Goal: Contribute content

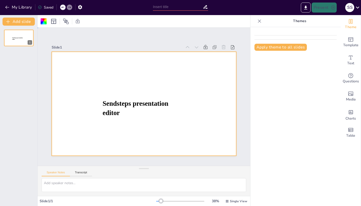
click at [81, 146] on div at bounding box center [144, 104] width 184 height 104
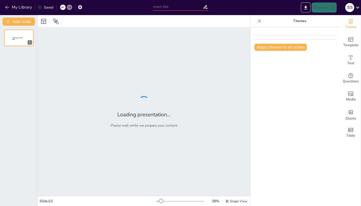
type input "Relación entre tiempo de enfermedad y compromiso pulmonar en pacientes con COVID"
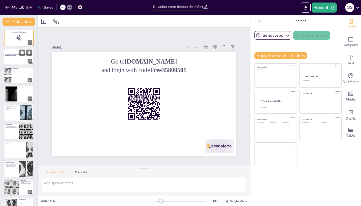
click at [19, 57] on p "Esta presentación aborda la relación entre la duración de la enfermedad y el co…" at bounding box center [18, 57] width 27 height 2
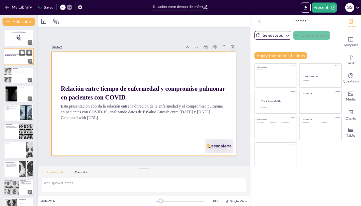
click at [18, 60] on div at bounding box center [19, 56] width 30 height 17
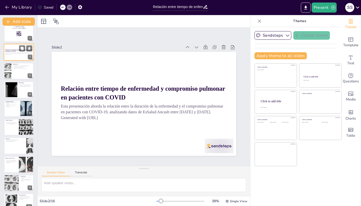
scroll to position [49, 0]
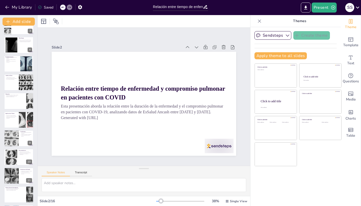
click at [18, 68] on div at bounding box center [19, 63] width 30 height 17
checkbox input "true"
type textarea "Los hallazgos iniciales indican que el compromiso pulmonar es más significativo…"
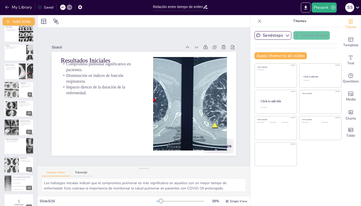
scroll to position [99, 0]
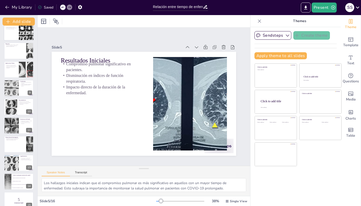
click at [16, 74] on div at bounding box center [19, 69] width 30 height 17
checkbox input "true"
type textarea "La evaluación de la función pulmonar es crucial para detectar problemas respira…"
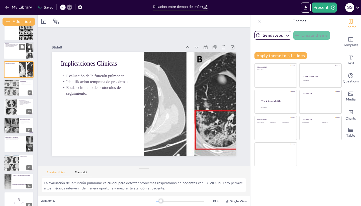
scroll to position [53, 0]
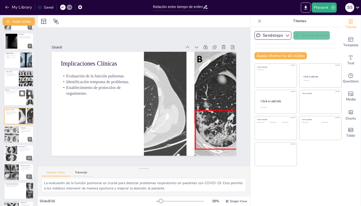
click at [14, 97] on div at bounding box center [19, 97] width 30 height 17
checkbox input "true"
type textarea "La relación entre el tiempo prolongado de enfermedad y las secuelas pulmonares …"
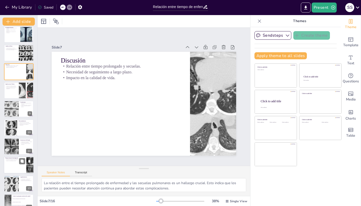
scroll to position [125, 0]
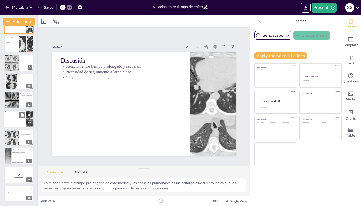
click at [8, 122] on div at bounding box center [19, 118] width 30 height 17
checkbox input "true"
type textarea "La investigación sobre intervenciones terapéuticas es esencial para mejorar la …"
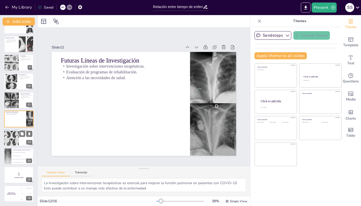
click at [12, 134] on div at bounding box center [11, 137] width 22 height 17
checkbox input "true"
type textarea "El agradecimiento a EsSalud Ancash es fundamental, ya que su apoyo fue crucial …"
checkbox input "true"
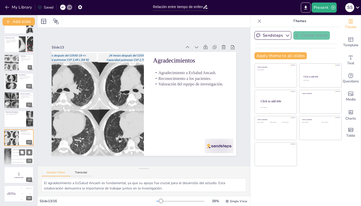
scroll to position [124, 0]
checkbox input "true"
click at [20, 156] on li "El compromiso pulmonar es irrelevante." at bounding box center [22, 155] width 23 height 3
checkbox input "true"
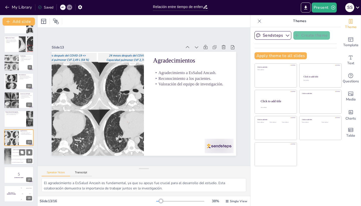
type textarea "La respuesta correcta es la opción 3, que indica que a mayor duración de la enf…"
checkbox input "true"
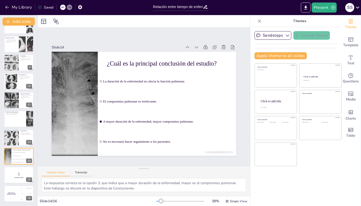
click at [18, 165] on div "Go to [DOMAIN_NAME] and login with code Free35800501 1 Relación entre tiempo de…" at bounding box center [18, 53] width 37 height 296
checkbox input "true"
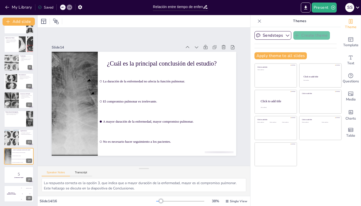
checkbox input "true"
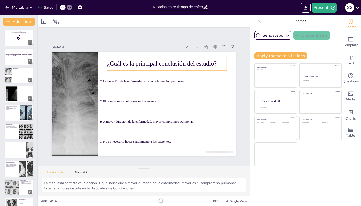
checkbox input "true"
